Goal: Task Accomplishment & Management: Use online tool/utility

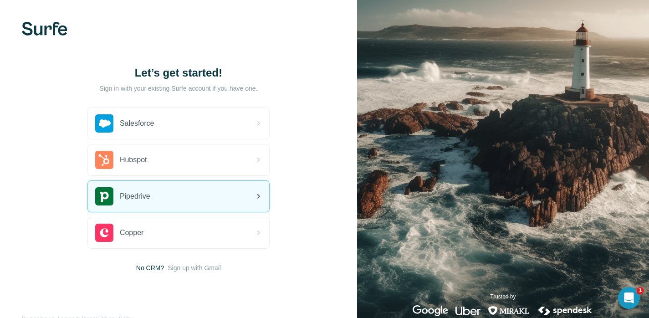
click at [203, 203] on div "Pipedrive" at bounding box center [178, 196] width 181 height 31
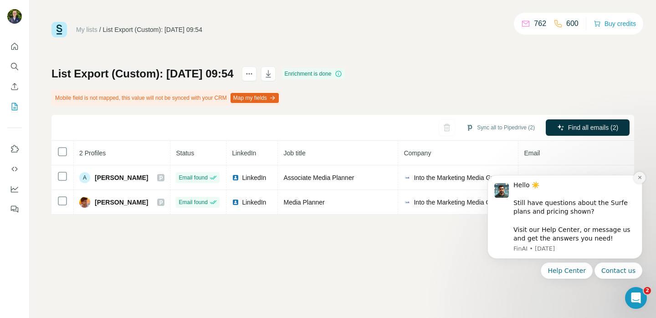
click at [637, 179] on icon "Dismiss notification" at bounding box center [639, 177] width 5 height 5
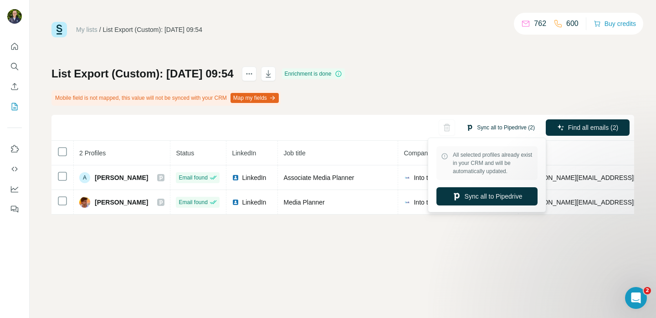
click at [509, 131] on button "Sync all to Pipedrive (2)" at bounding box center [499, 128] width 81 height 14
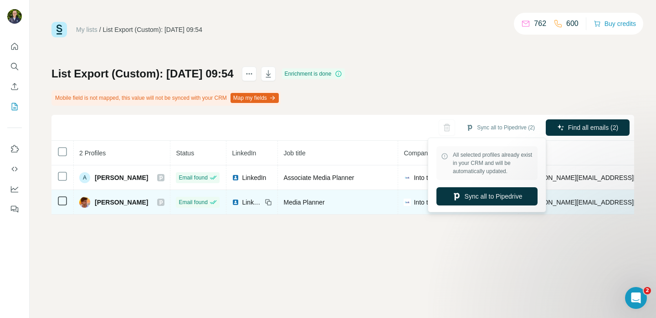
click at [493, 192] on button "Sync all to Pipedrive" at bounding box center [486, 196] width 101 height 18
